Goal: Task Accomplishment & Management: Manage account settings

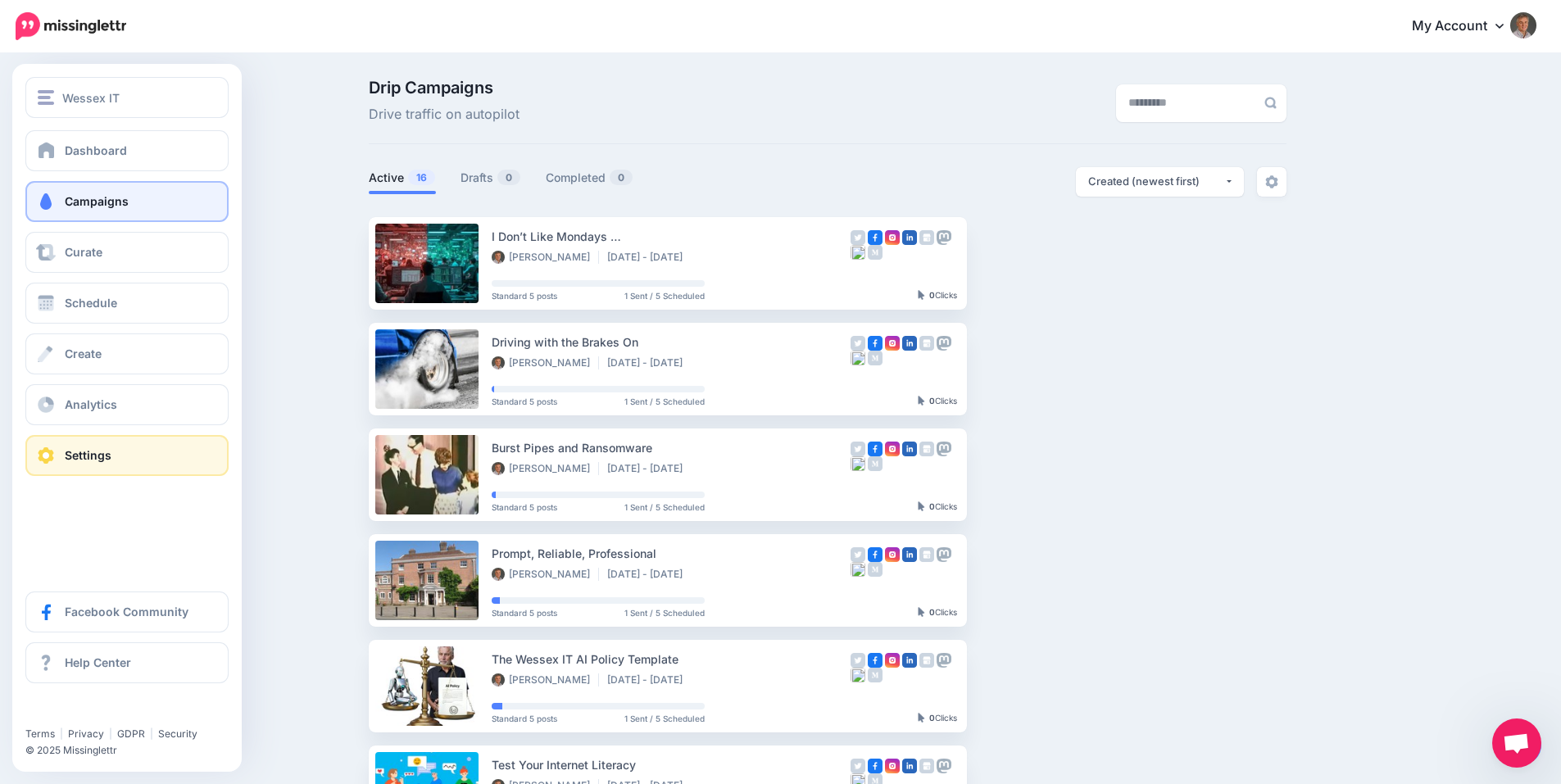
click at [83, 454] on span "Settings" at bounding box center [88, 455] width 47 height 14
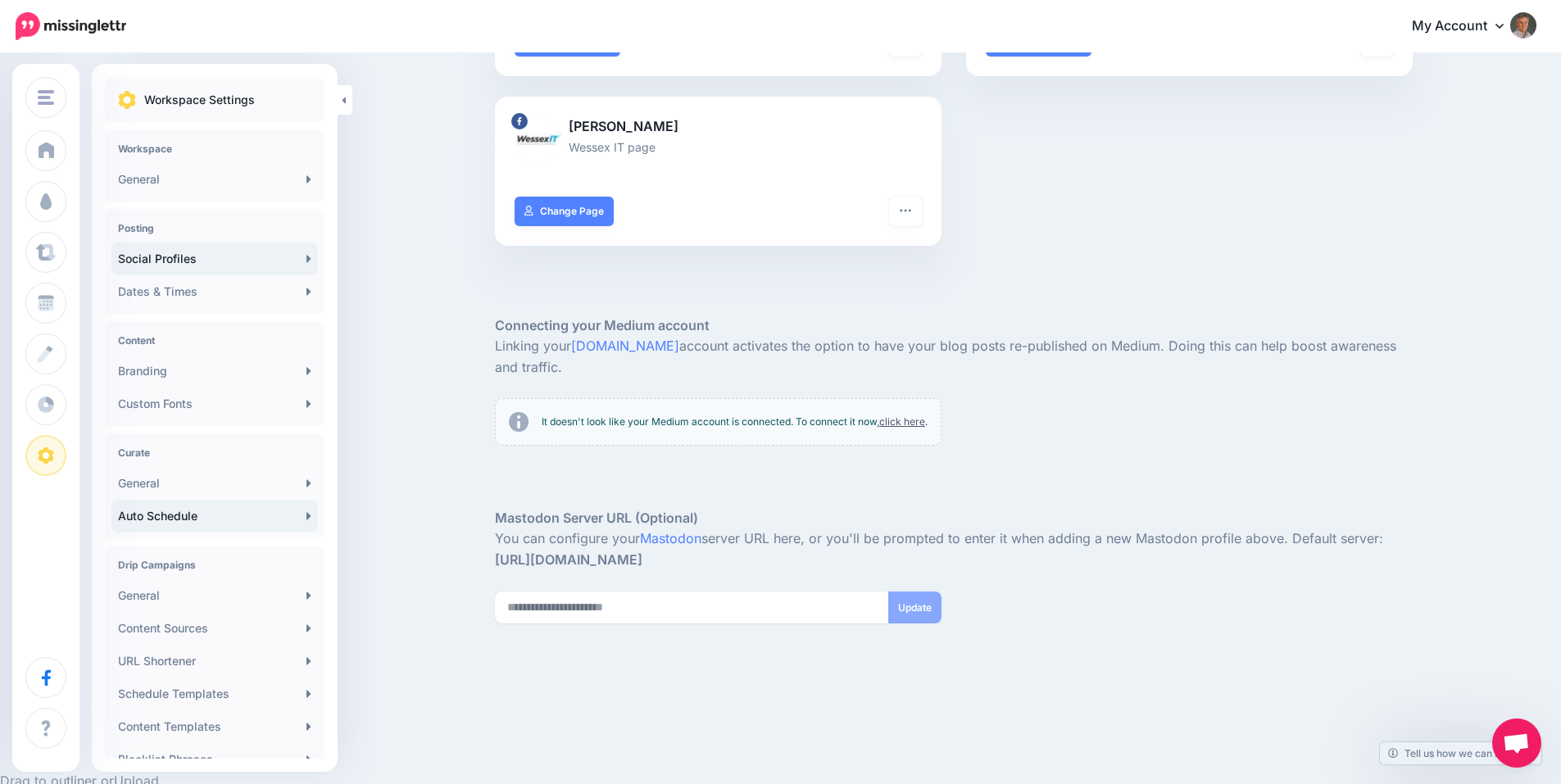
scroll to position [116, 0]
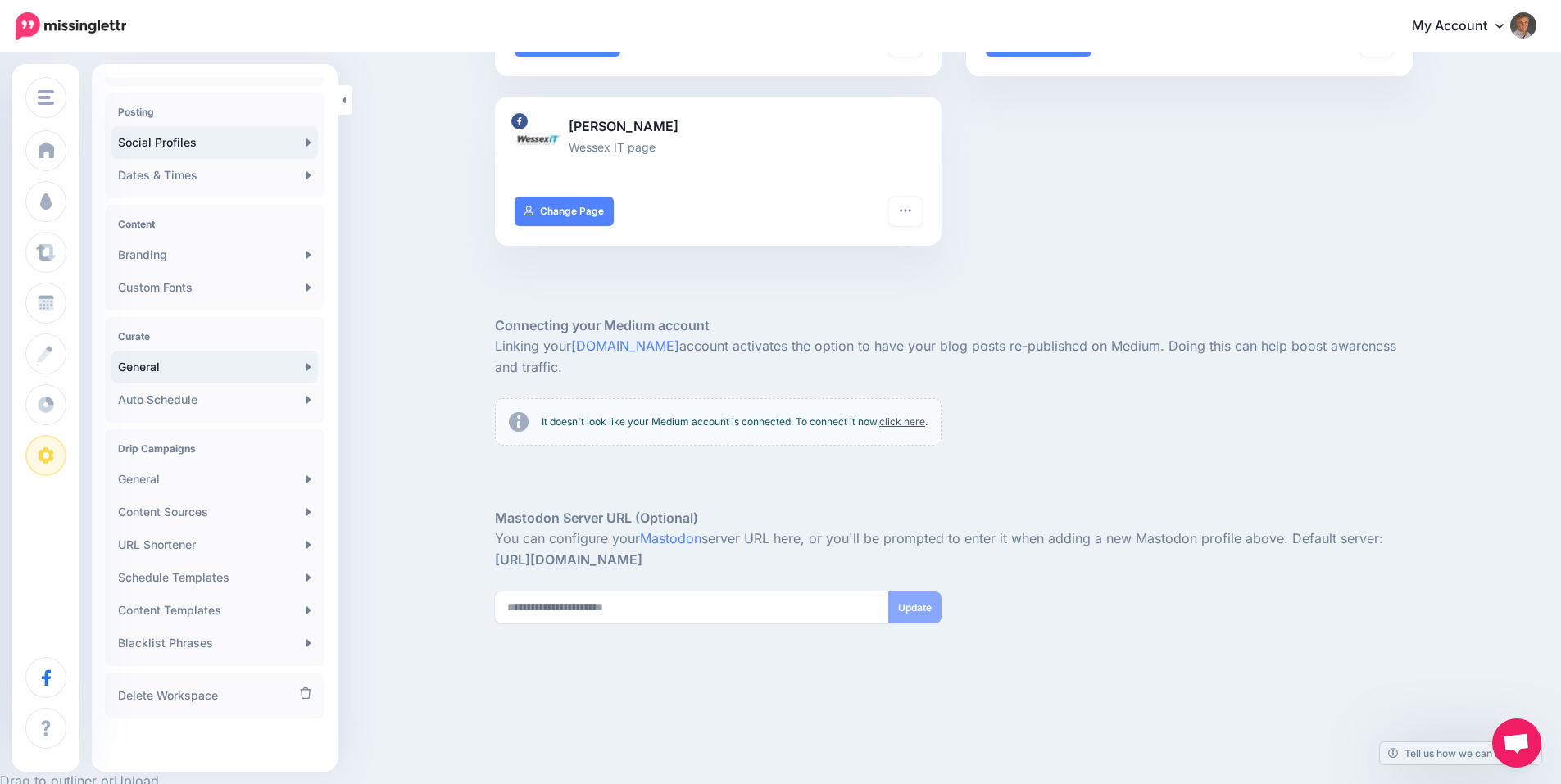
click at [160, 367] on link "General" at bounding box center [214, 367] width 207 height 33
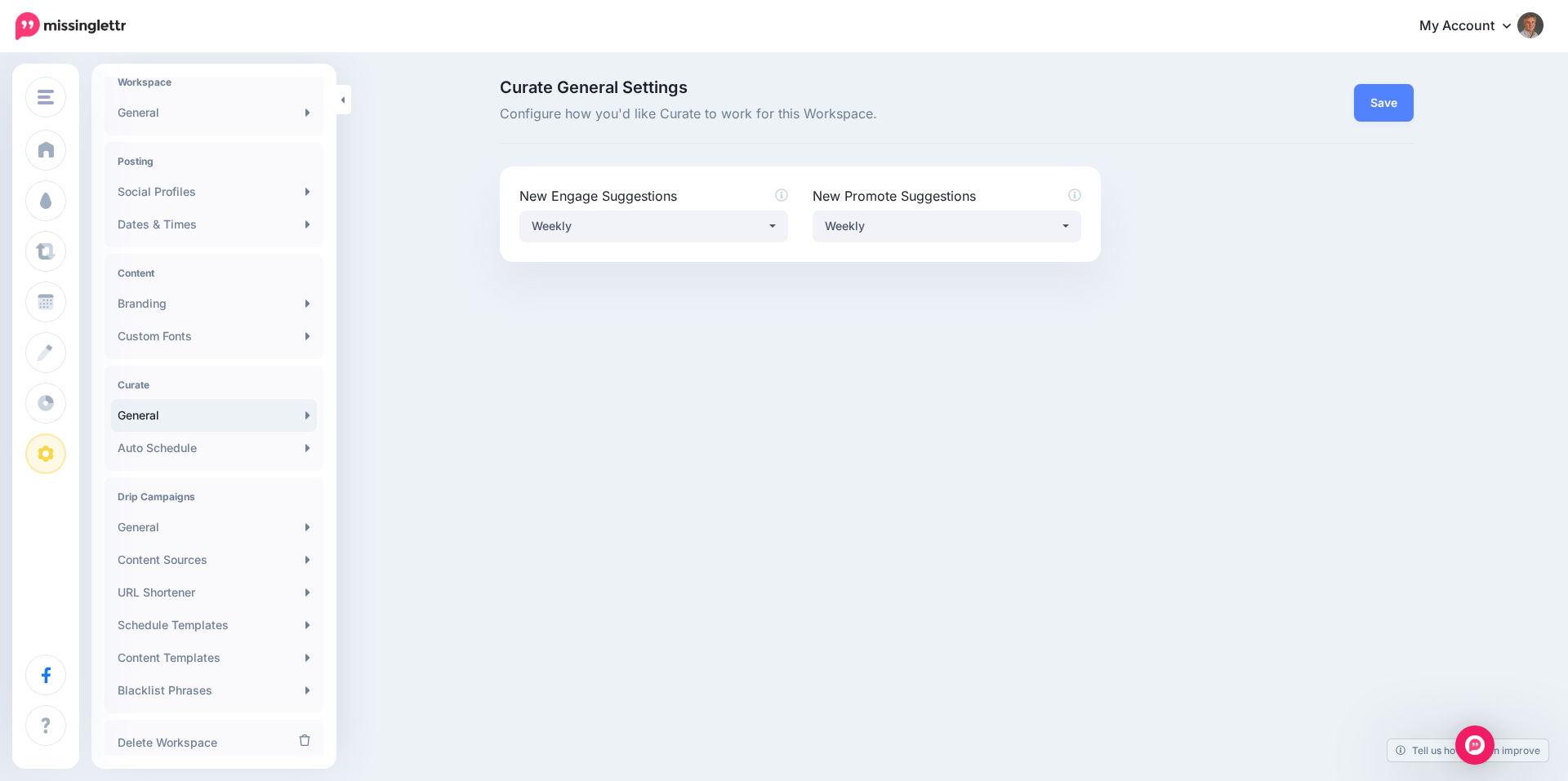
scroll to position [116, 0]
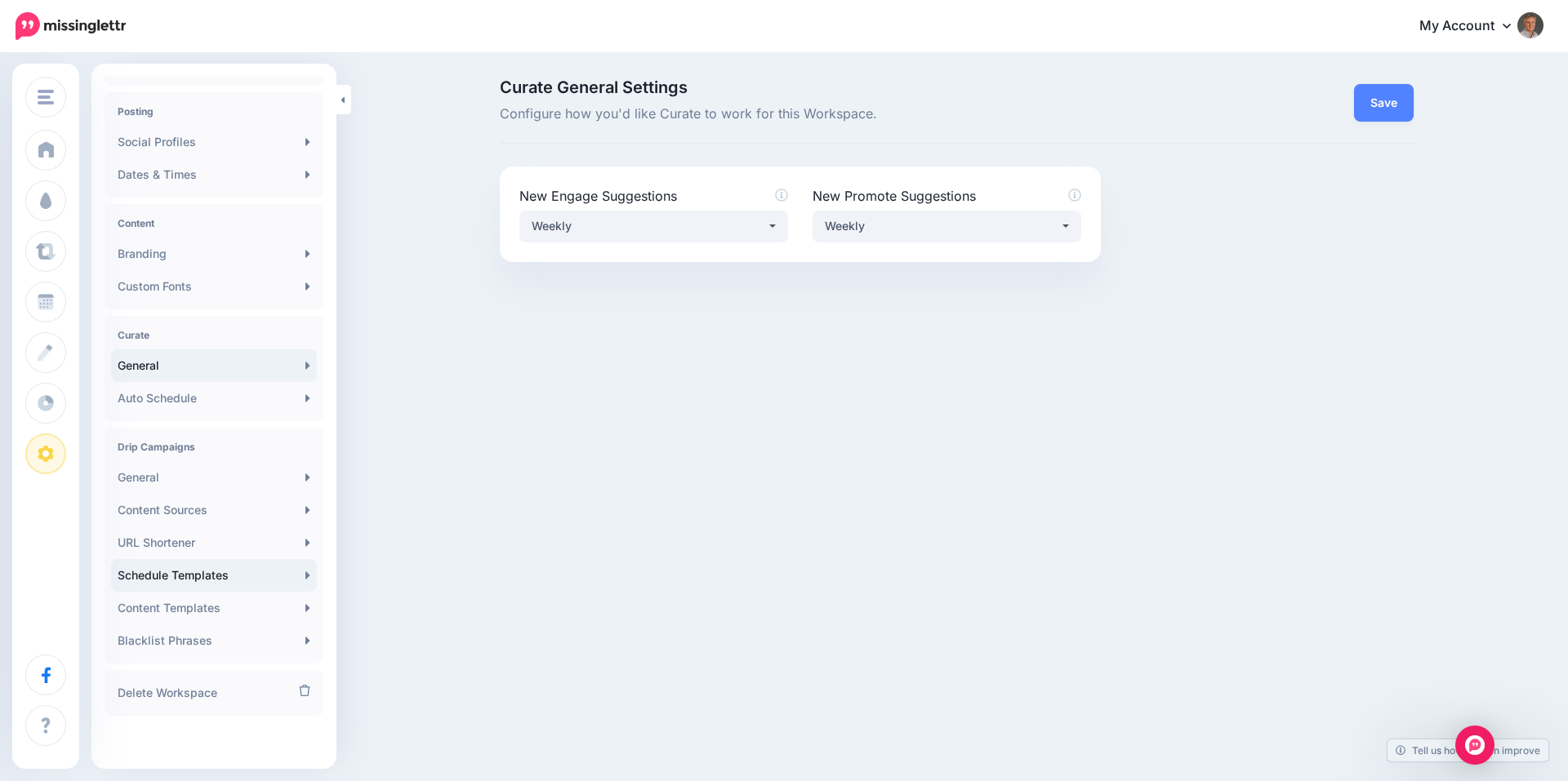
click at [306, 578] on icon at bounding box center [308, 575] width 5 height 13
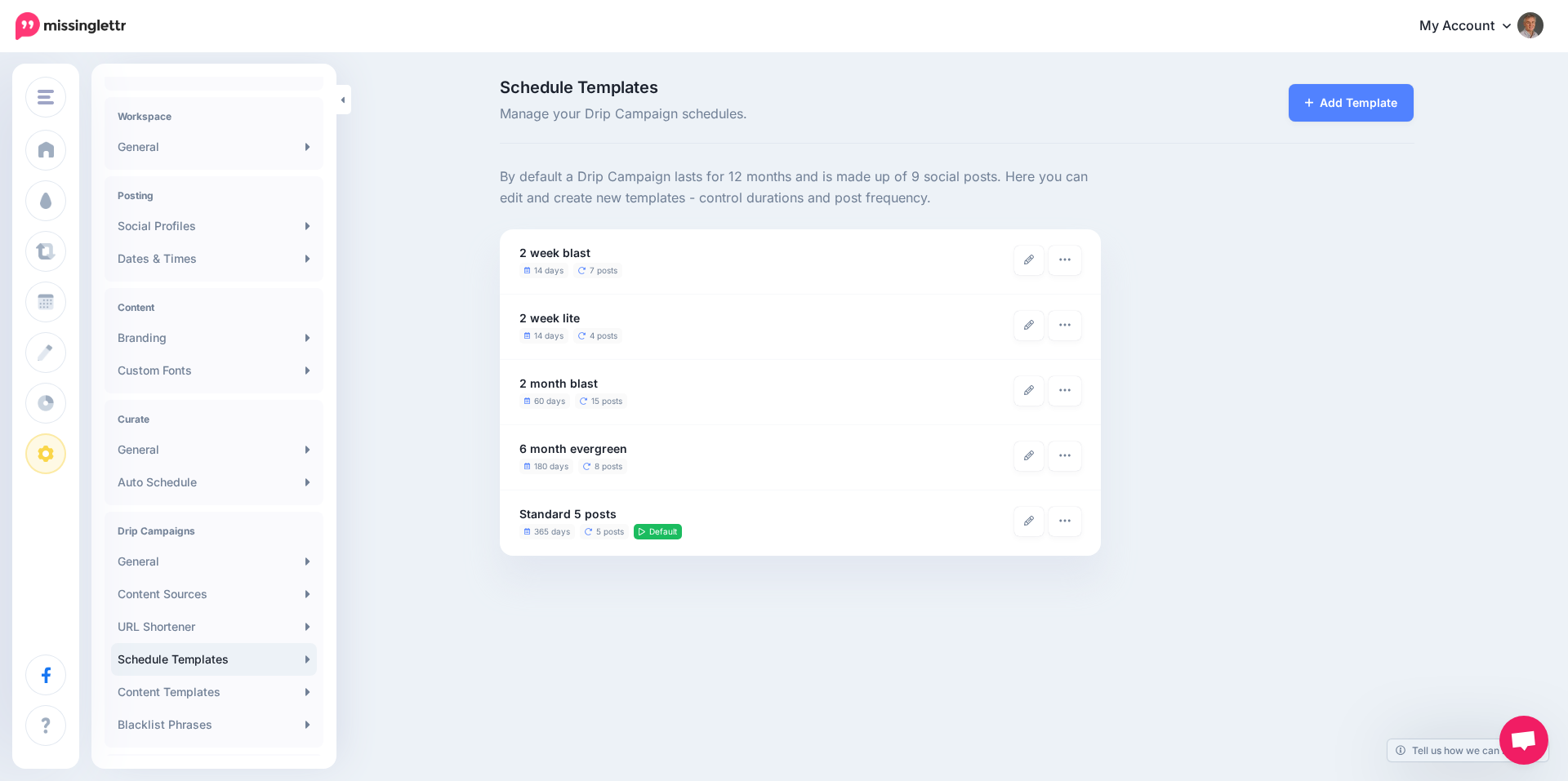
scroll to position [116, 0]
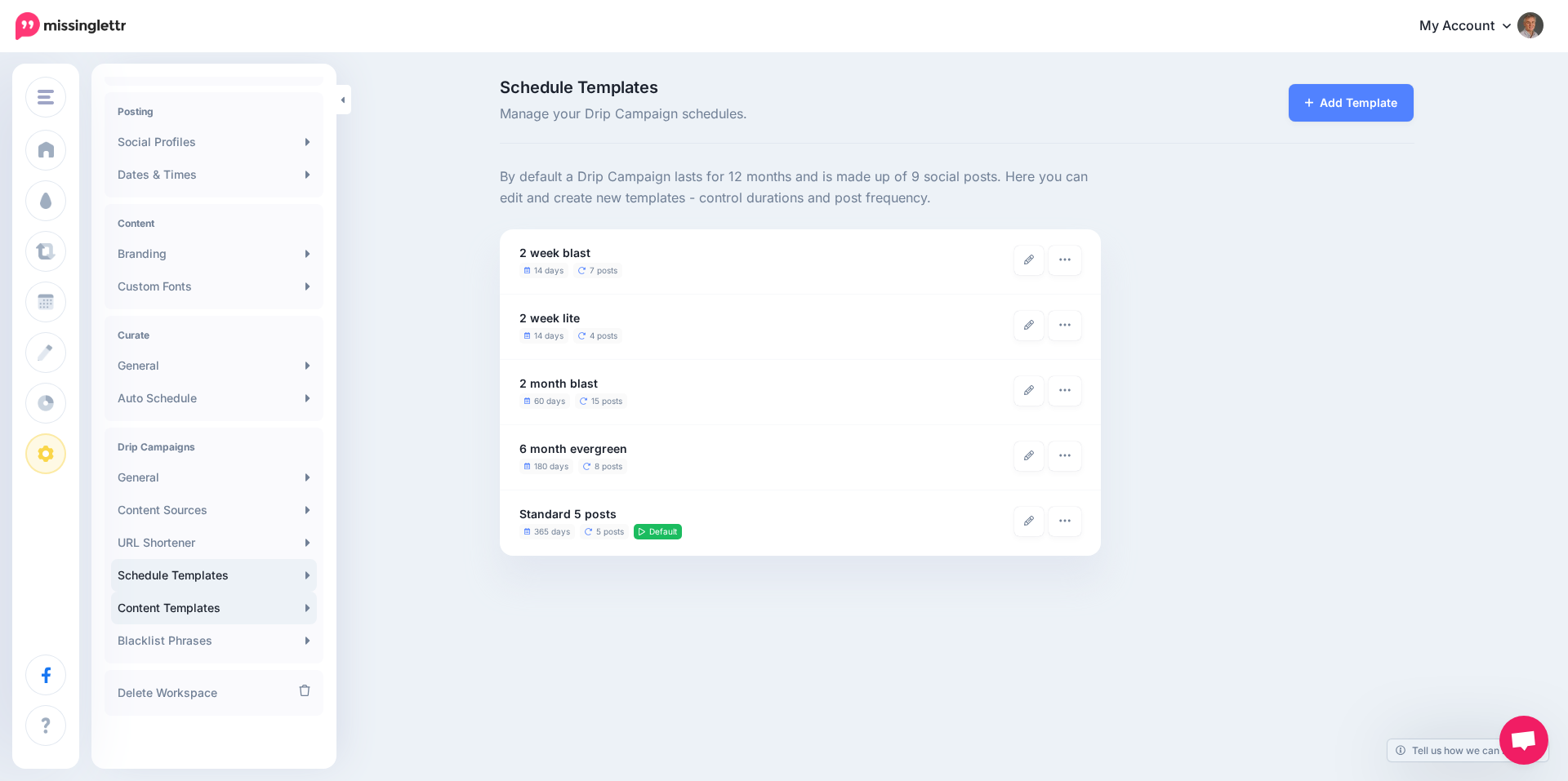
click at [203, 610] on link "Content Templates" at bounding box center [214, 608] width 206 height 32
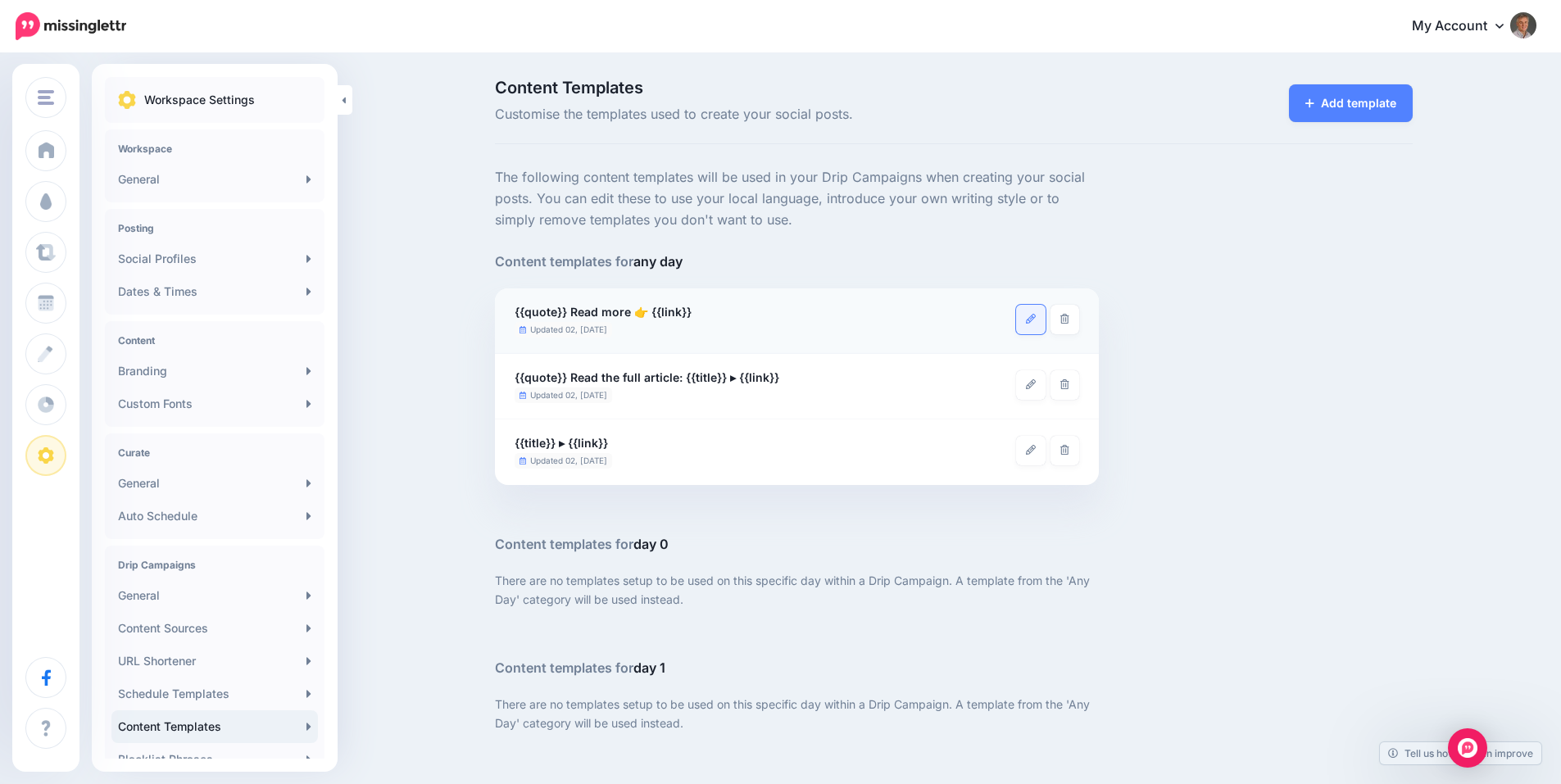
click at [1035, 322] on icon at bounding box center [1030, 318] width 10 height 10
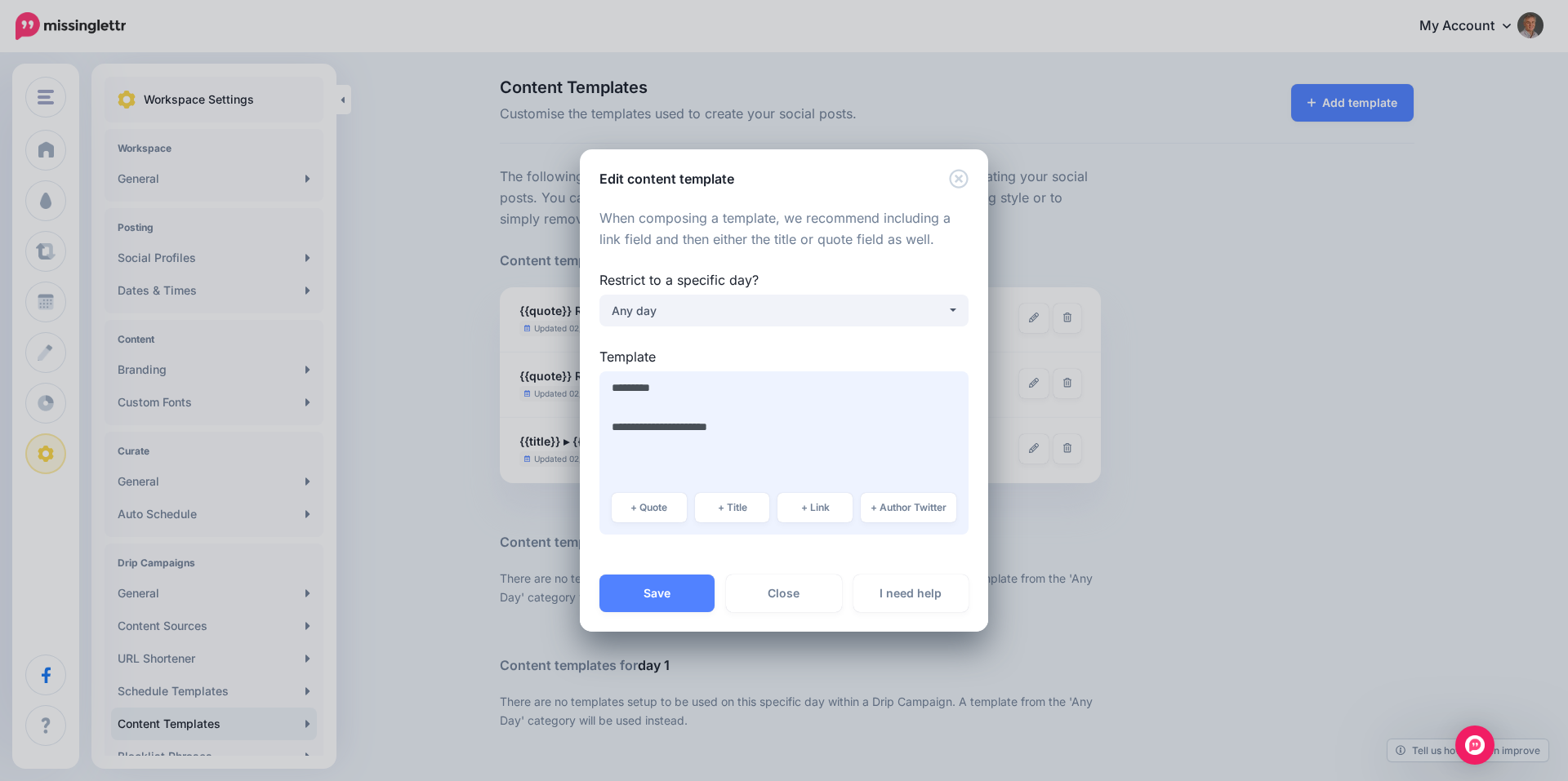
click at [760, 381] on textarea "**********" at bounding box center [783, 453] width 369 height 163
click at [915, 595] on link "I need help" at bounding box center [910, 593] width 115 height 38
click at [792, 595] on link "Close" at bounding box center [783, 593] width 115 height 38
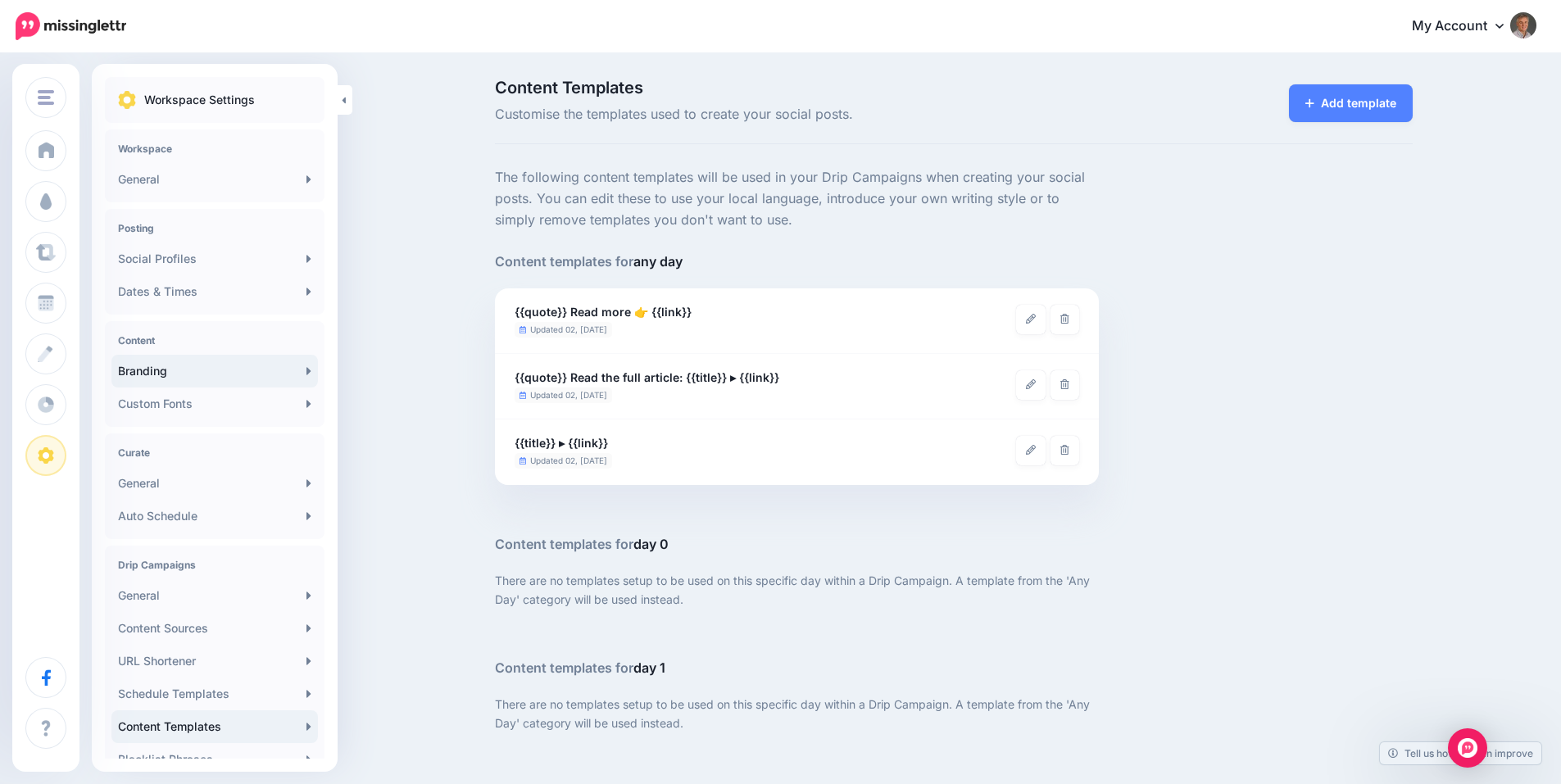
click at [171, 374] on link "Branding" at bounding box center [214, 371] width 207 height 33
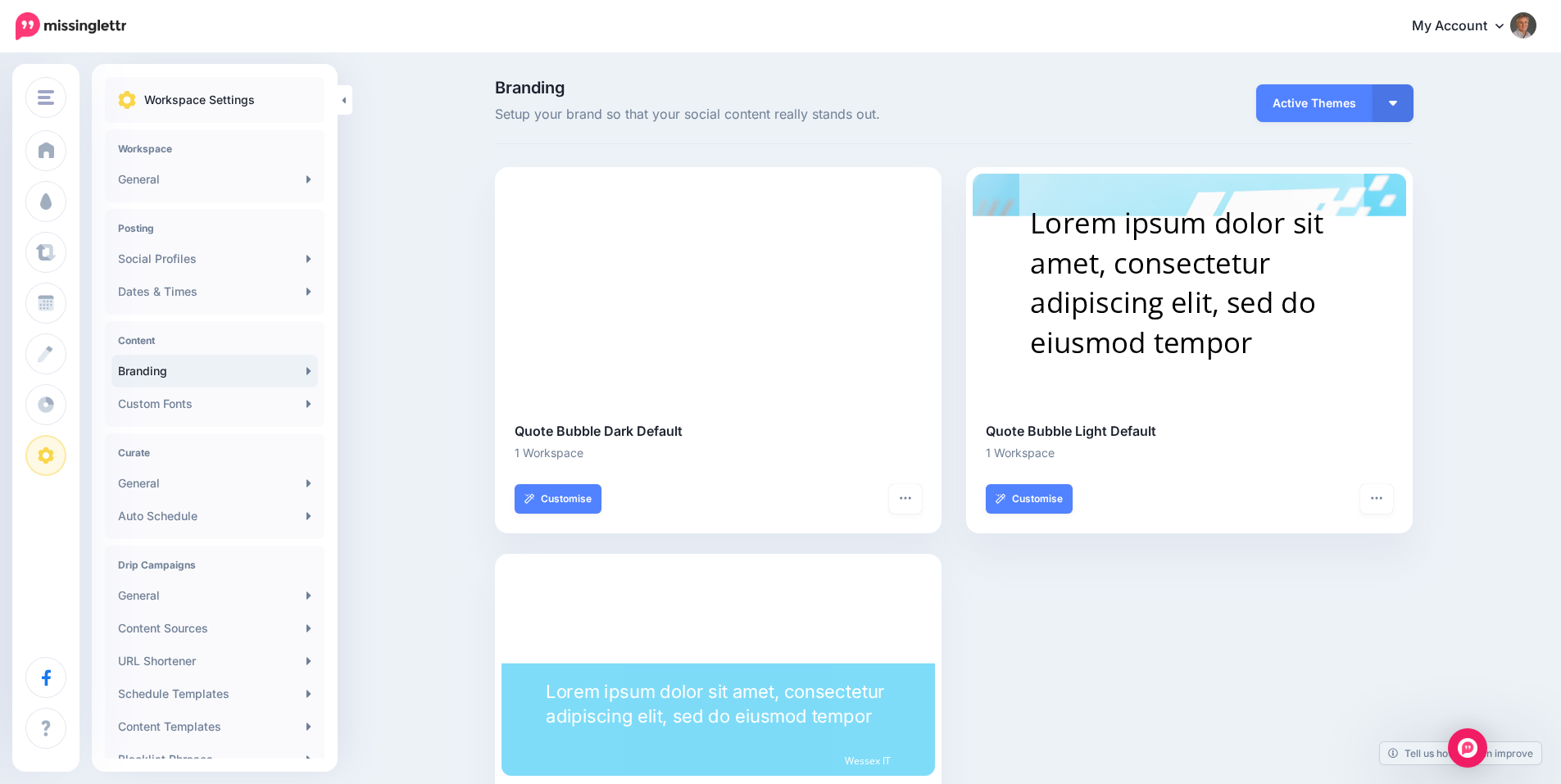
scroll to position [116, 0]
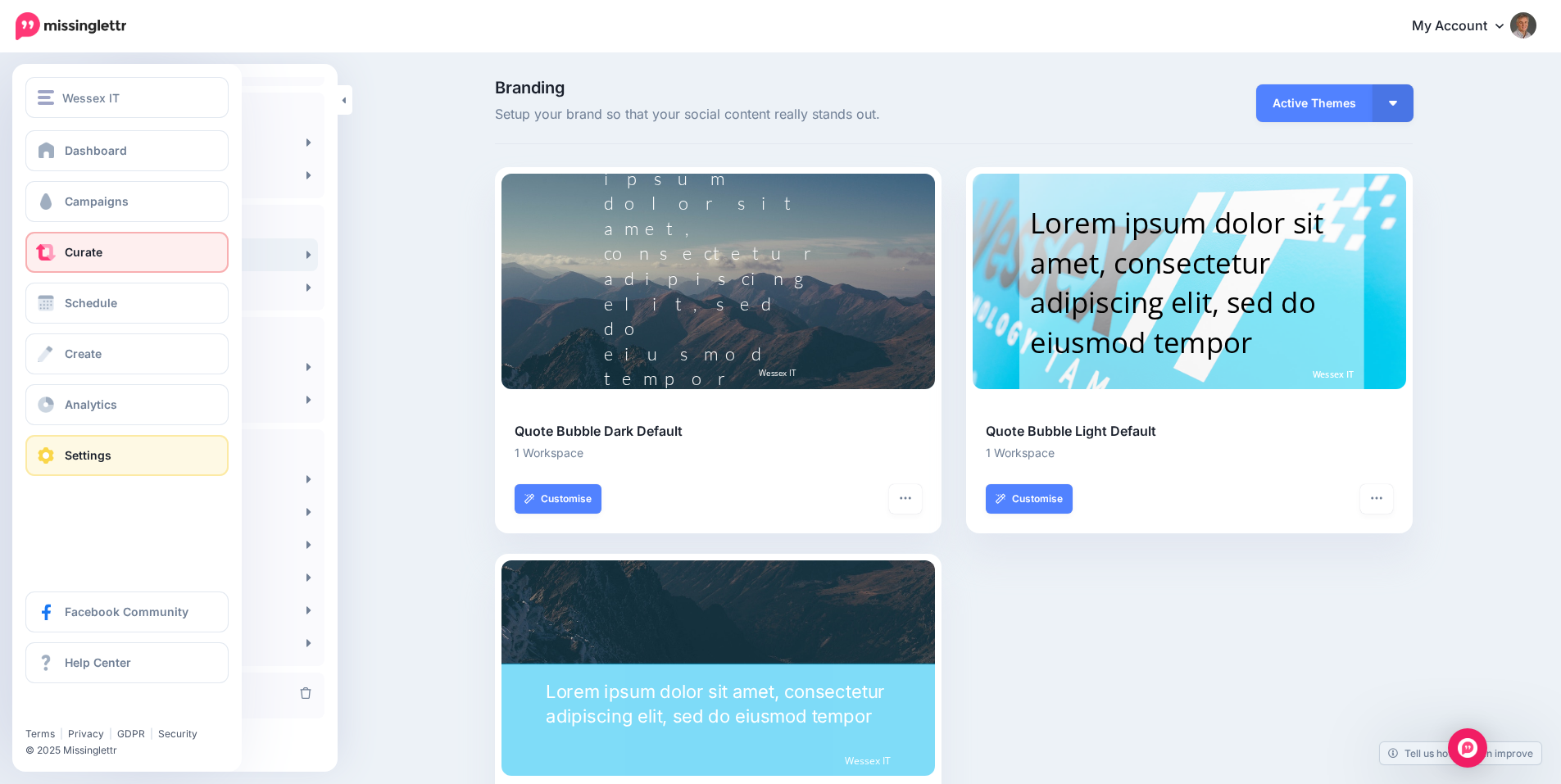
click at [83, 248] on span "Curate" at bounding box center [83, 252] width 38 height 14
